Goal: Task Accomplishment & Management: Manage account settings

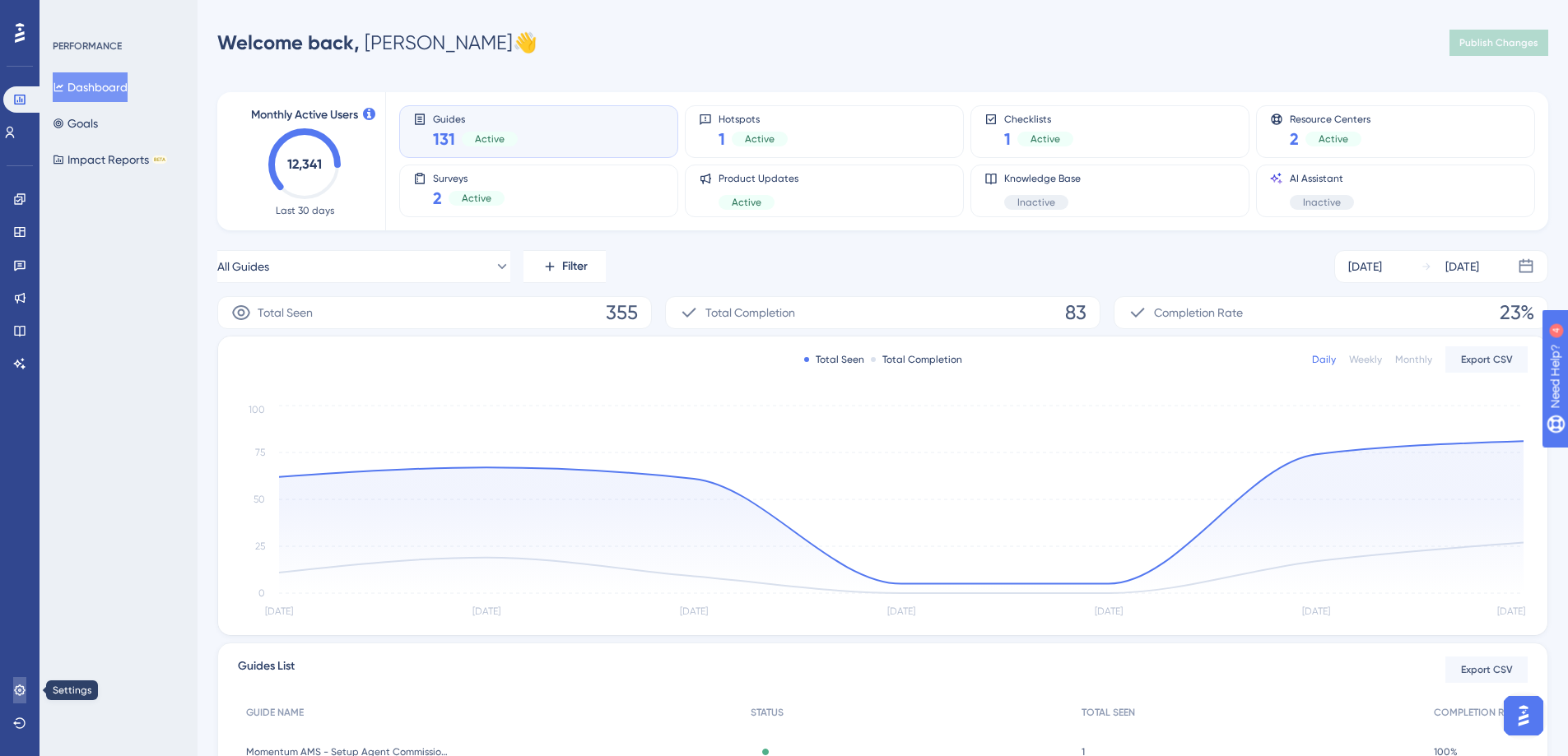
click at [19, 686] on icon at bounding box center [20, 690] width 11 height 11
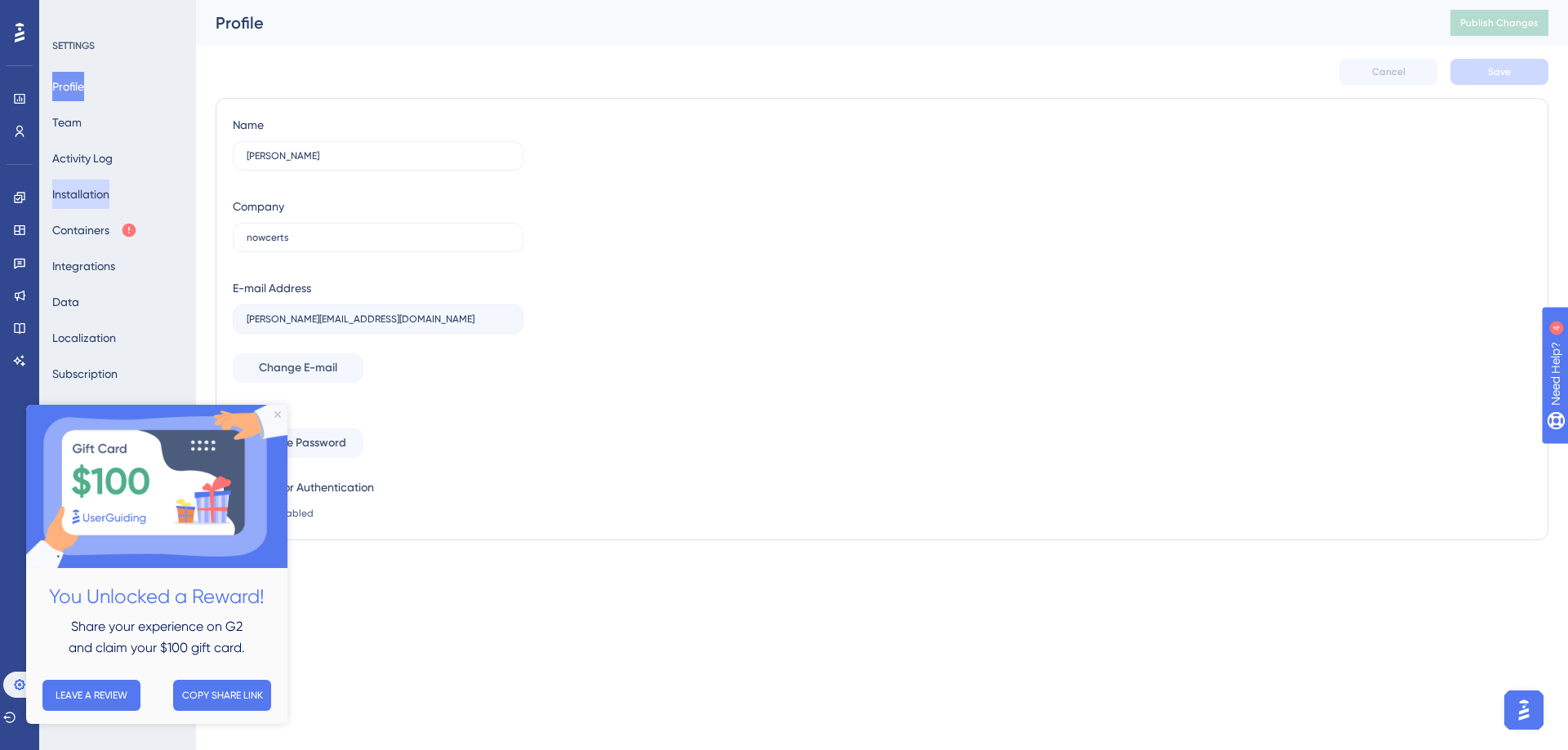
click at [86, 198] on button "Installation" at bounding box center [80, 193] width 57 height 29
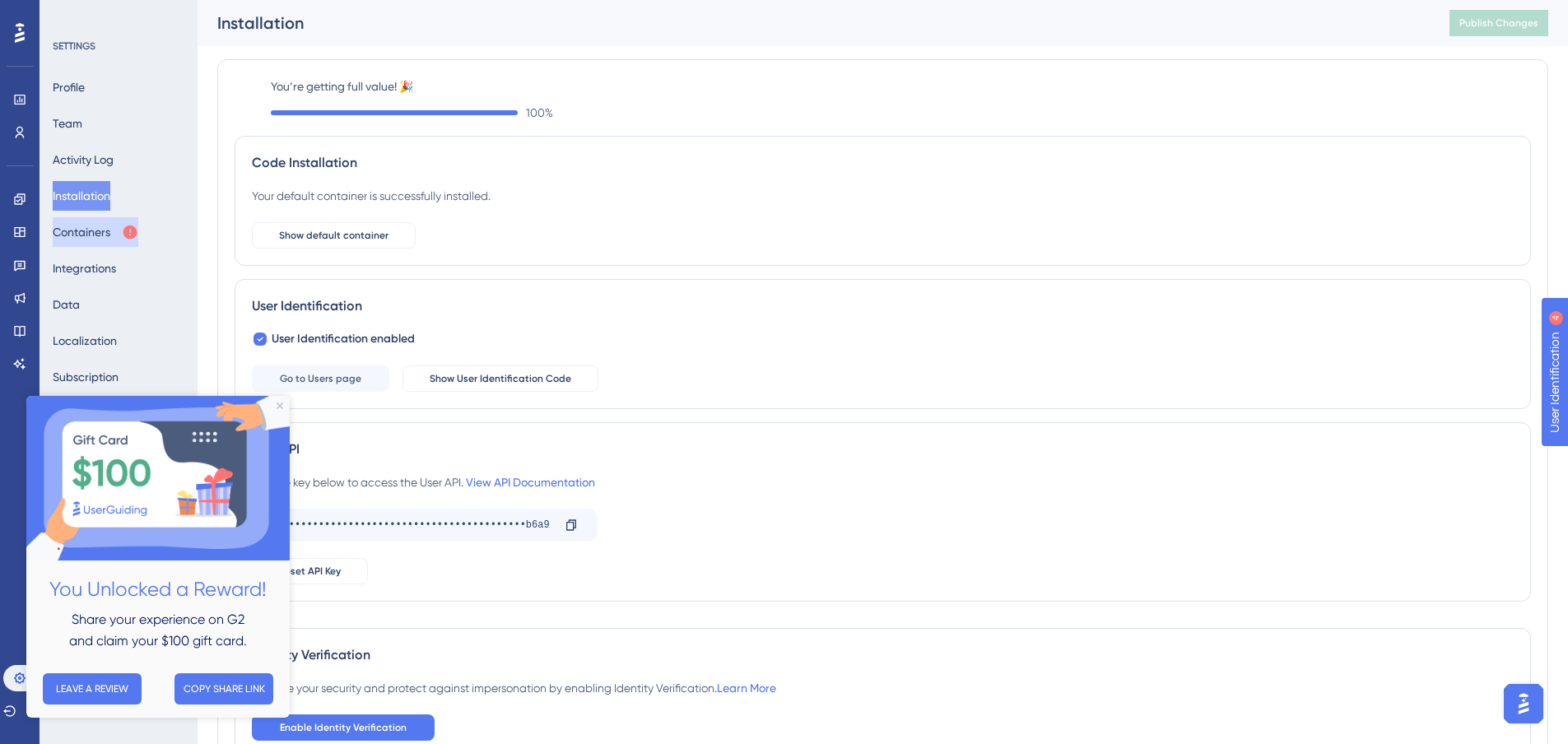
click at [98, 230] on button "Containers" at bounding box center [95, 231] width 85 height 29
